Goal: Communication & Community: Answer question/provide support

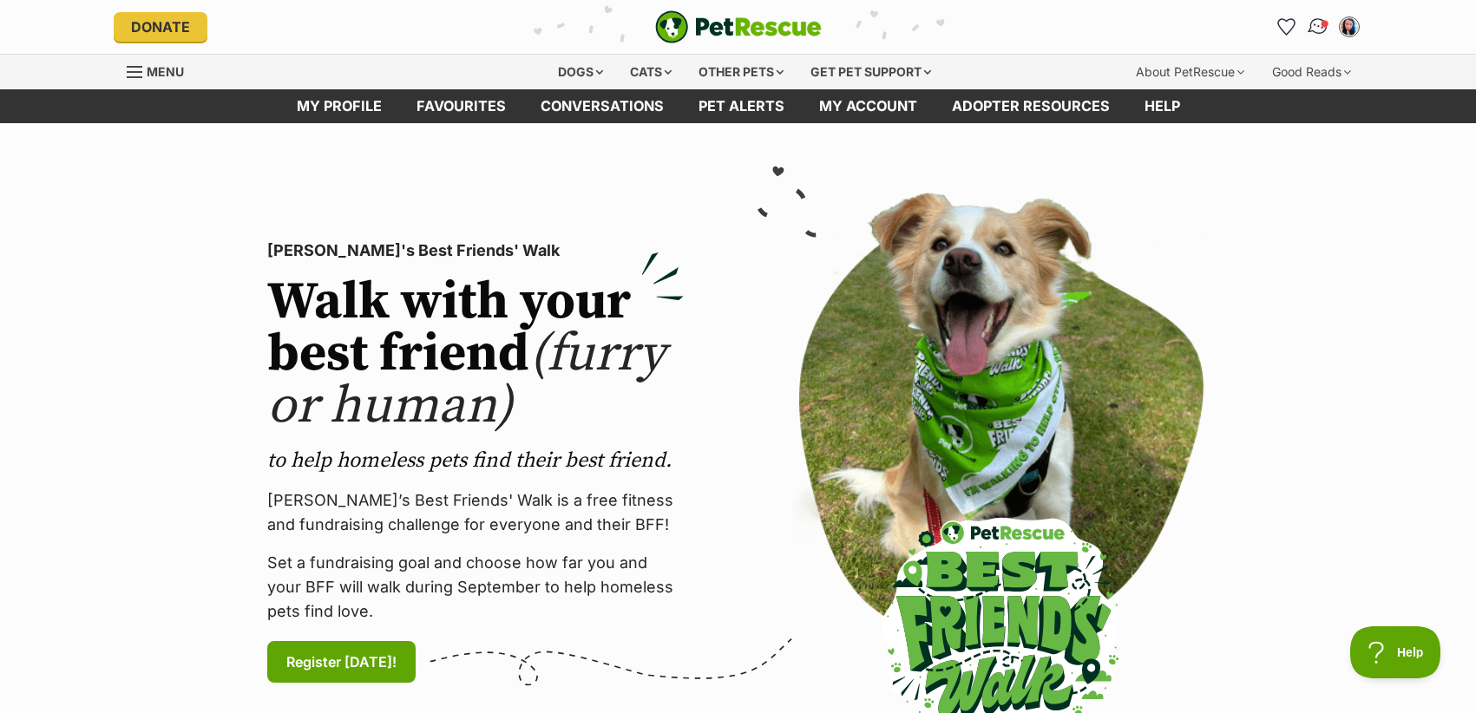
click at [1318, 24] on img "Conversations" at bounding box center [1317, 27] width 23 height 23
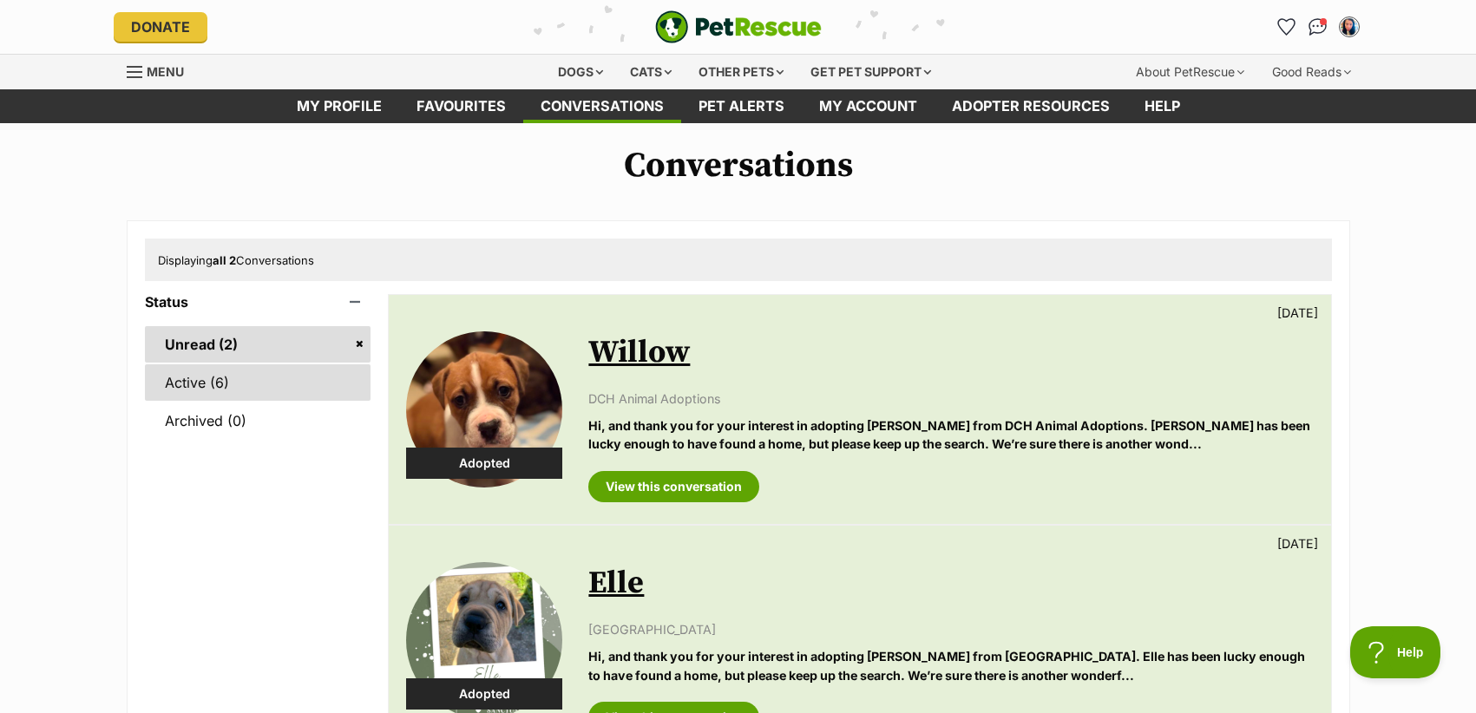
click at [194, 383] on link "Active (6)" at bounding box center [258, 382] width 227 height 36
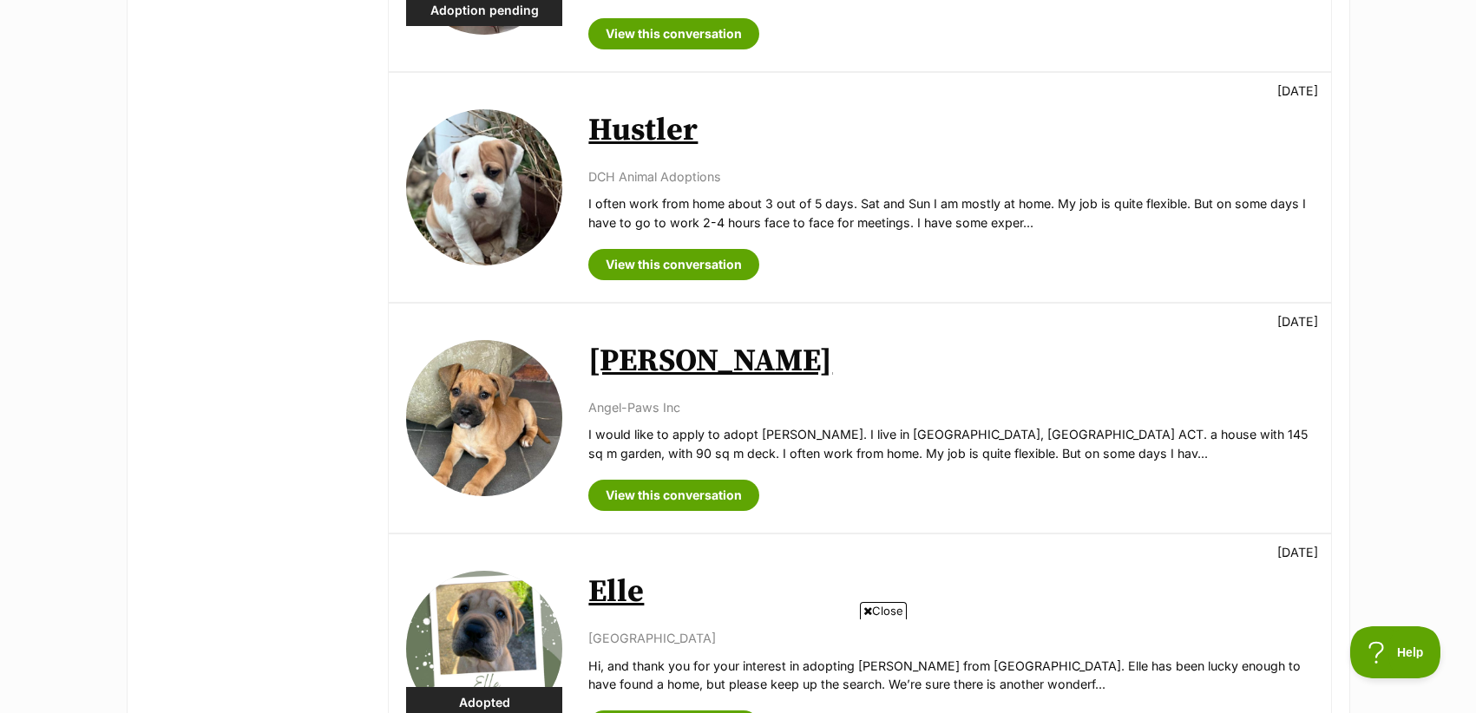
scroll to position [916, 0]
click at [684, 490] on link "View this conversation" at bounding box center [673, 494] width 171 height 31
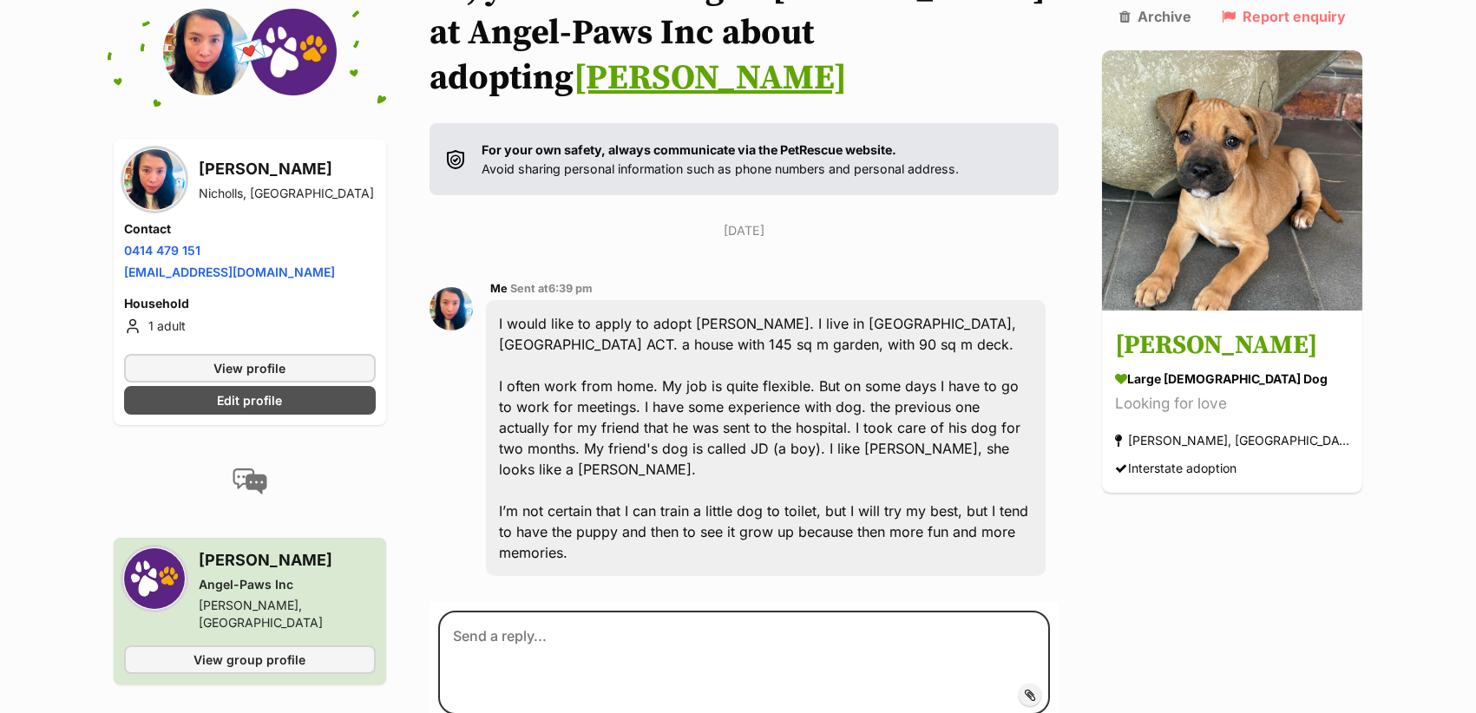
scroll to position [195, 0]
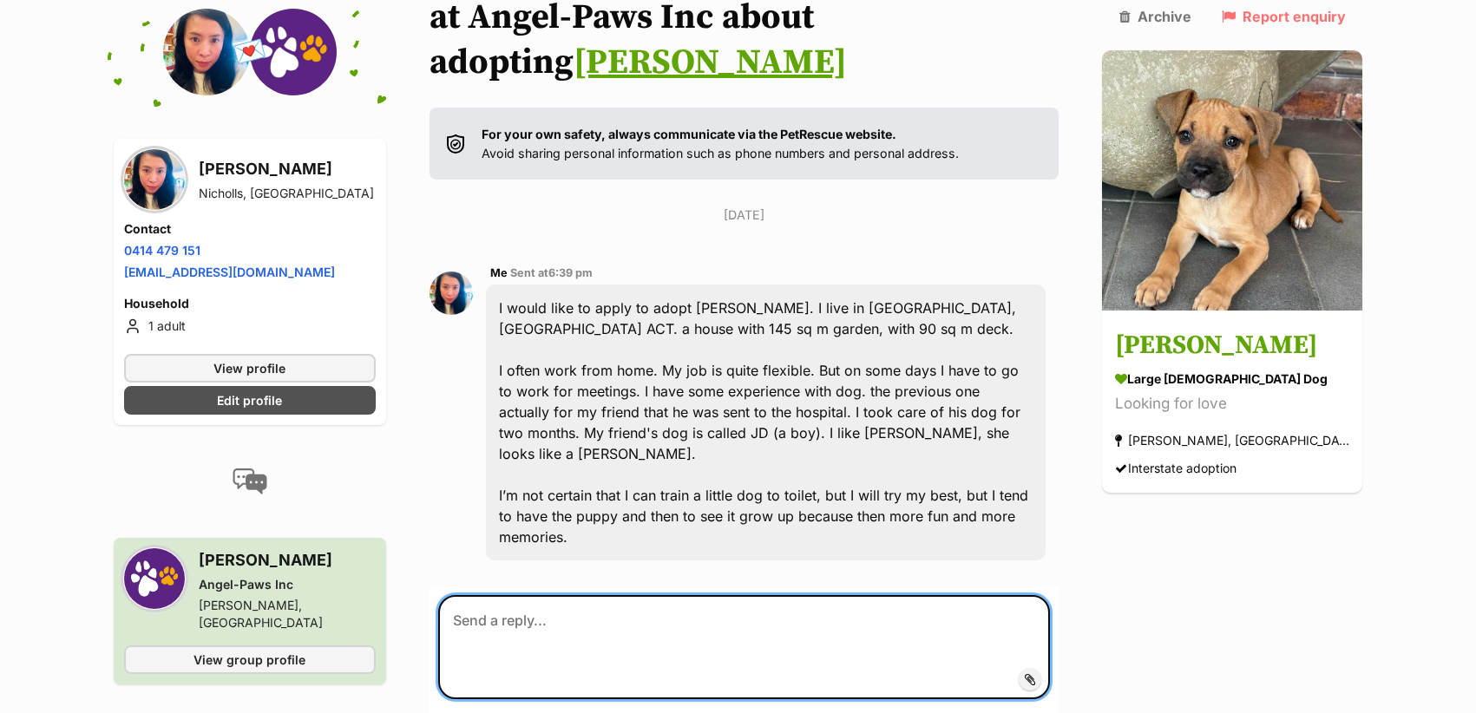
click at [597, 595] on textarea at bounding box center [744, 647] width 613 height 104
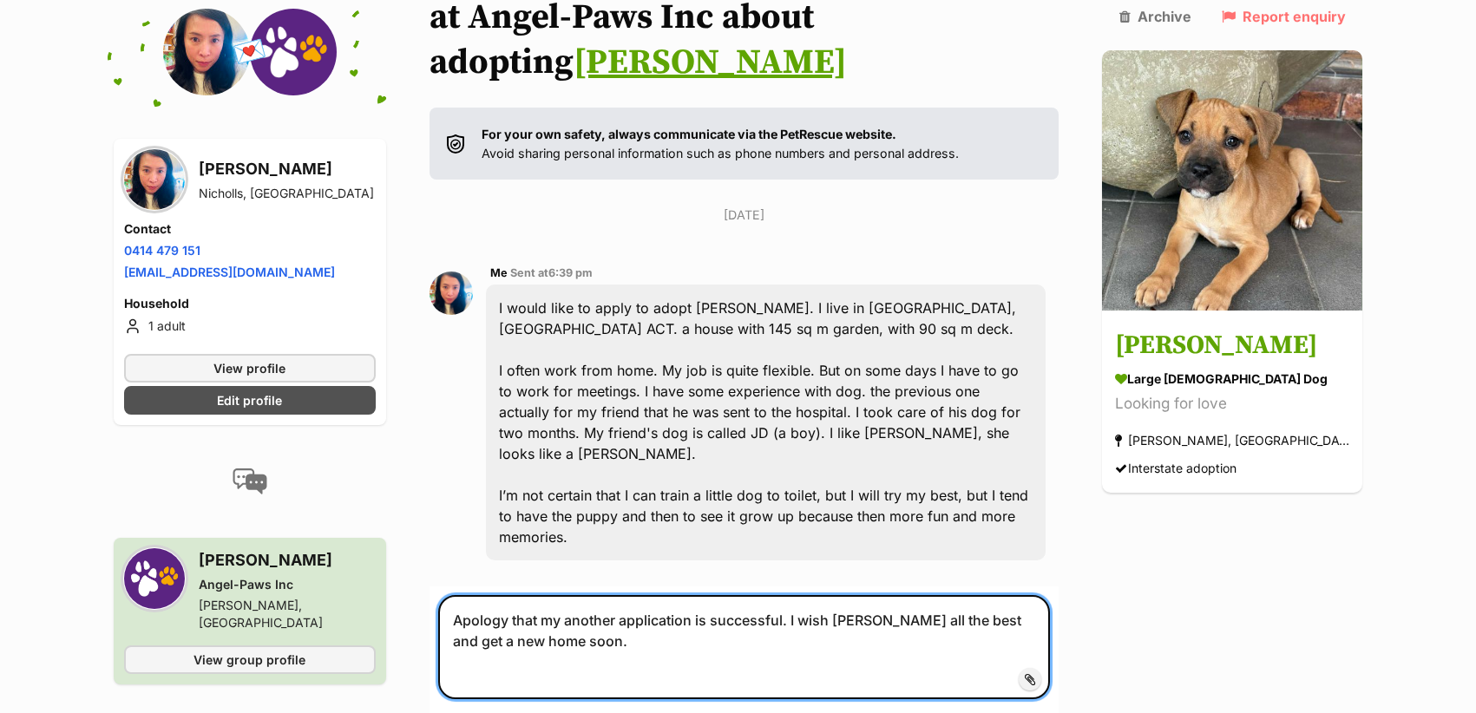
type textarea "Apology that my another application is successful. I wish Greta all the best an…"
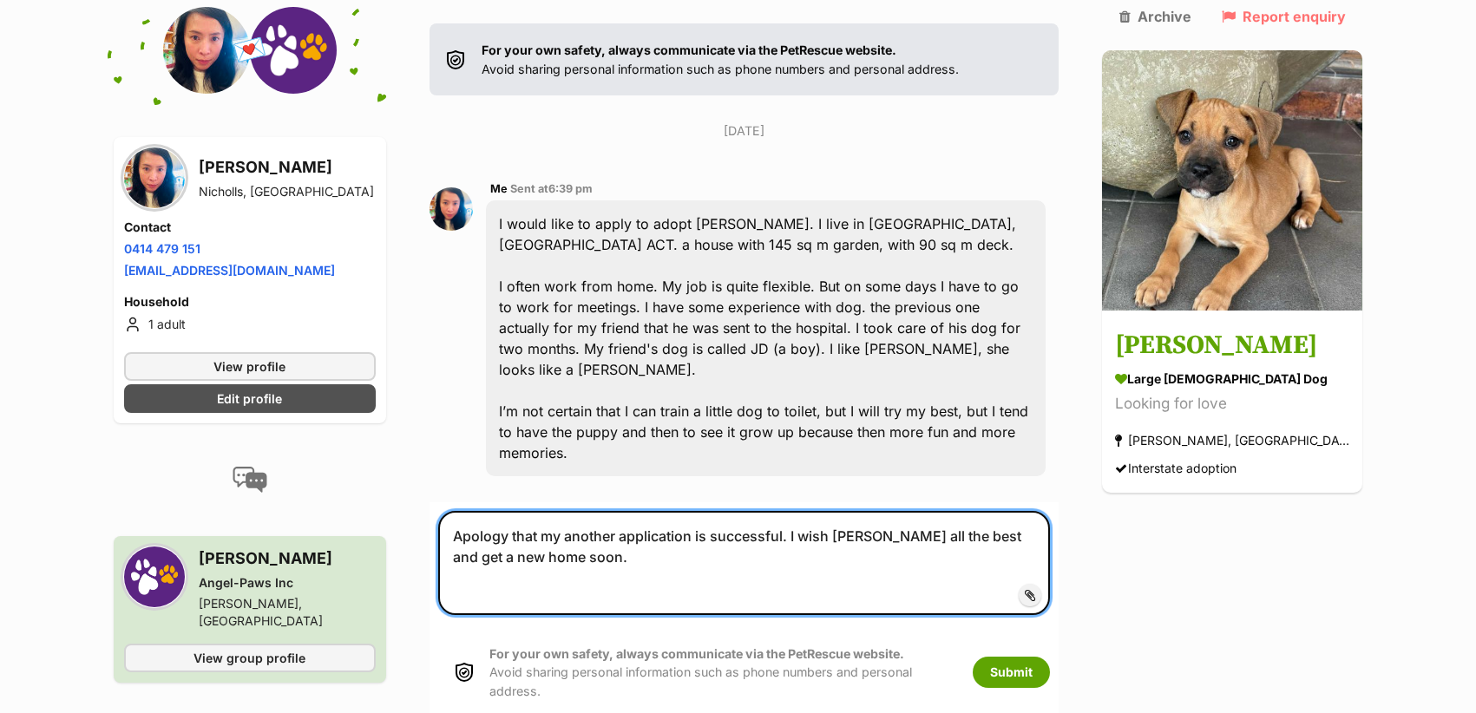
scroll to position [280, 0]
drag, startPoint x: 569, startPoint y: 500, endPoint x: 428, endPoint y: 449, distance: 150.4
click at [428, 450] on div "Back to all conversations 💌 Conversation participant details SY Ho Nicholls, AC…" at bounding box center [739, 295] width 1276 height 861
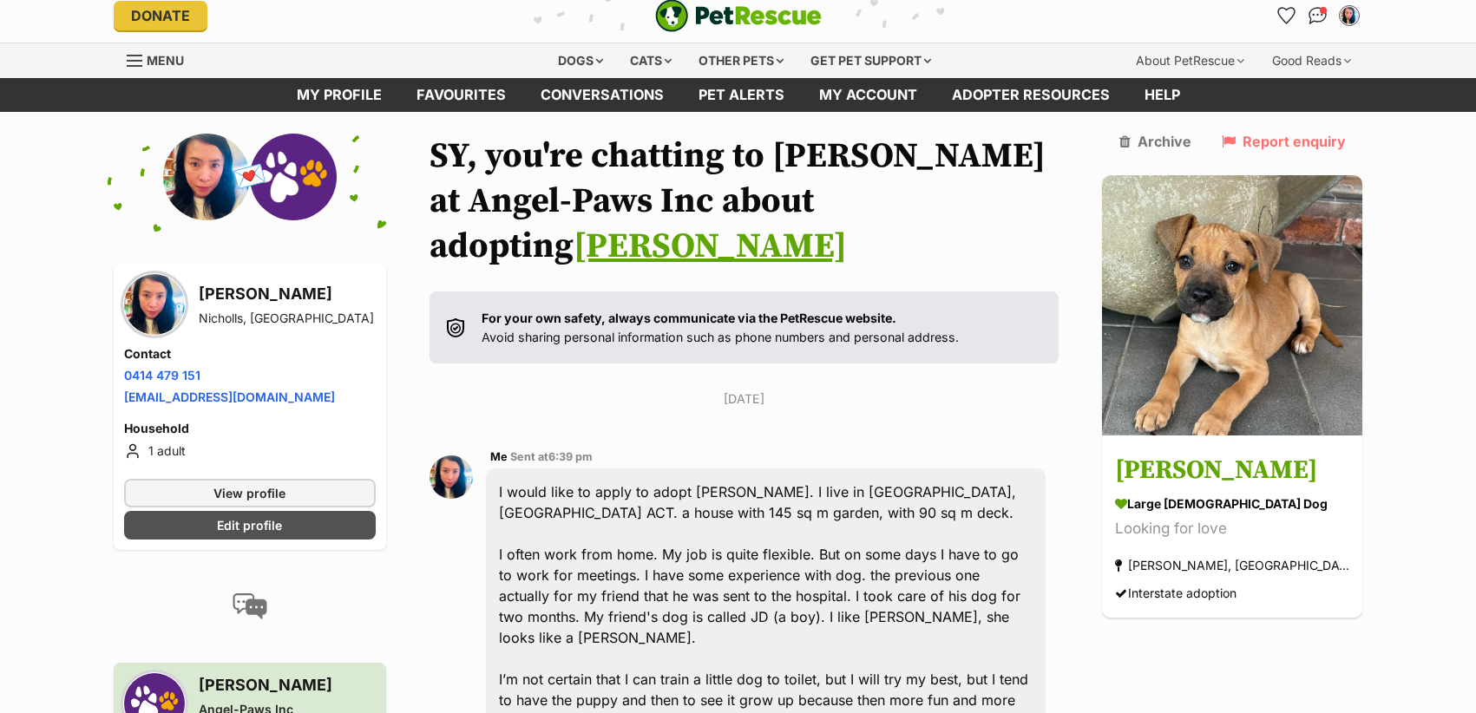
scroll to position [0, 0]
